Goal: Information Seeking & Learning: Learn about a topic

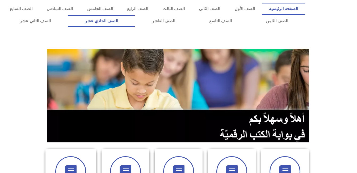
drag, startPoint x: 0, startPoint y: 0, endPoint x: 153, endPoint y: 21, distance: 154.0
click at [135, 21] on link "الصف الحادي عشر" at bounding box center [101, 21] width 67 height 12
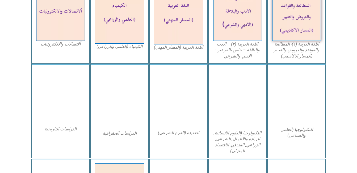
scroll to position [230, 0]
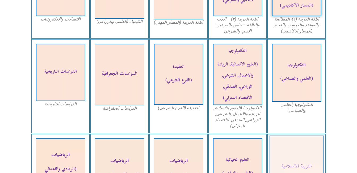
click at [284, 163] on img at bounding box center [296, 167] width 54 height 63
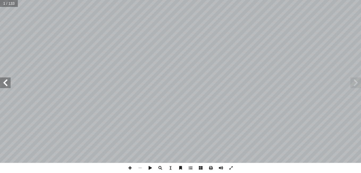
click at [4, 86] on span at bounding box center [5, 82] width 11 height 11
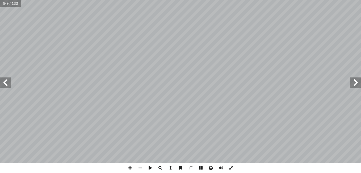
click at [4, 86] on span at bounding box center [5, 82] width 11 height 11
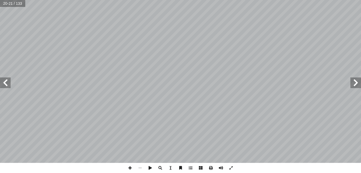
click at [4, 86] on span at bounding box center [5, 82] width 11 height 11
click at [130, 168] on span at bounding box center [130, 168] width 10 height 10
click at [129, 167] on span at bounding box center [130, 168] width 10 height 10
